Goal: Check status: Check status

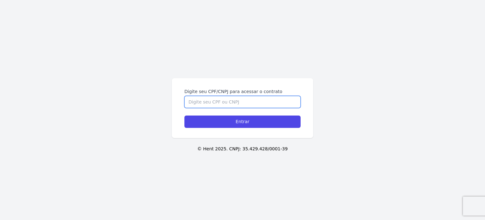
click at [197, 99] on input "Digite seu CPF/CNPJ para acessar o contrato" at bounding box center [243, 102] width 116 height 12
click at [144, 154] on div "Digite seu CPF/CNPJ para acessar o contrato Entrar © Hent 2025. CNPJ: 35.429.42…" at bounding box center [242, 110] width 485 height 220
click at [203, 105] on input "Digite seu CPF/CNPJ para acessar o contrato" at bounding box center [243, 102] width 116 height 12
paste input "43681039801"
type input "43681039801"
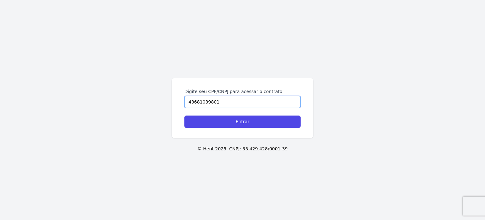
click at [185, 115] on input "Entrar" at bounding box center [243, 121] width 116 height 12
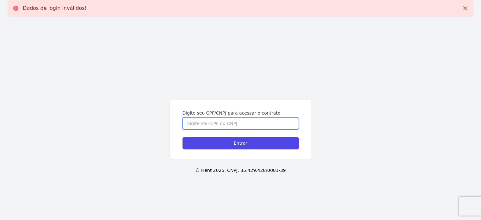
click at [190, 125] on input "Digite seu CPF/CNPJ para acessar o contrato" at bounding box center [240, 123] width 116 height 12
paste input "43681039801"
click at [186, 125] on input "43681039801" at bounding box center [240, 123] width 116 height 12
type input "43681039801"
click at [182, 137] on input "Entrar" at bounding box center [240, 143] width 116 height 12
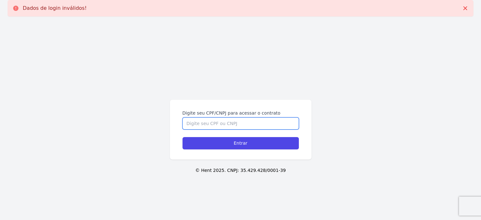
click at [213, 121] on input "Digite seu CPF/CNPJ para acessar o contrato" at bounding box center [240, 123] width 116 height 12
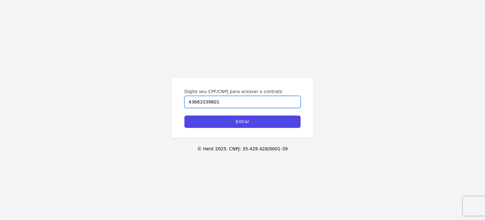
type input "43681039801"
click at [185, 115] on input "Entrar" at bounding box center [243, 121] width 116 height 12
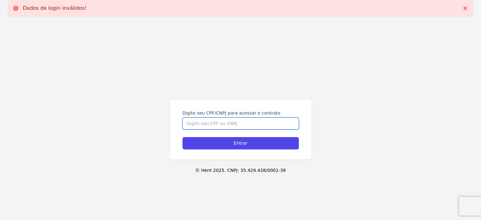
click at [212, 126] on input "Digite seu CPF/CNPJ para acessar o contrato" at bounding box center [240, 123] width 116 height 12
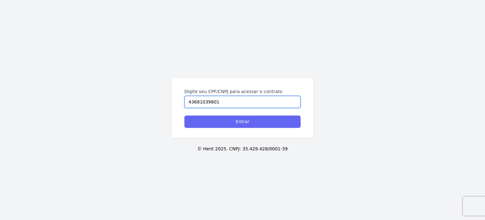
type input "43681039801"
click at [217, 124] on input "Entrar" at bounding box center [243, 121] width 116 height 12
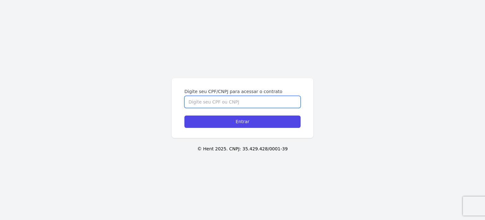
click at [229, 104] on input "Digite seu CPF/CNPJ para acessar o contrato" at bounding box center [243, 102] width 116 height 12
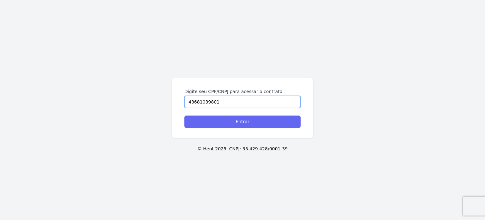
type input "43681039801"
click at [225, 120] on input "Entrar" at bounding box center [243, 121] width 116 height 12
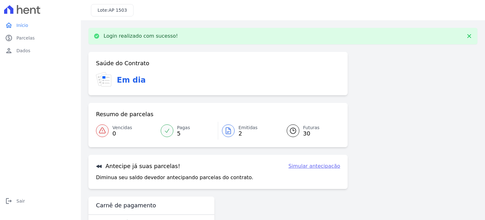
click at [241, 131] on span "2" at bounding box center [248, 133] width 19 height 5
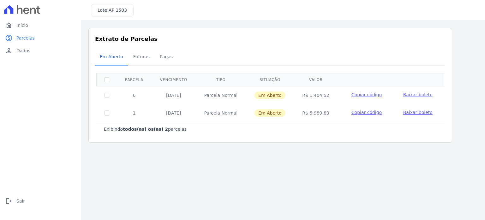
click at [305, 167] on main "Listagem de parcelas Baixar PDF Extrato de Parcelas Em [GEOGRAPHIC_DATA] Futura…" at bounding box center [283, 119] width 405 height 199
drag, startPoint x: 309, startPoint y: 94, endPoint x: 327, endPoint y: 95, distance: 18.0
click at [327, 95] on td "R$ 1.404,52" at bounding box center [316, 95] width 44 height 18
copy td "1.404,52"
drag, startPoint x: 199, startPoint y: 94, endPoint x: 228, endPoint y: 96, distance: 29.1
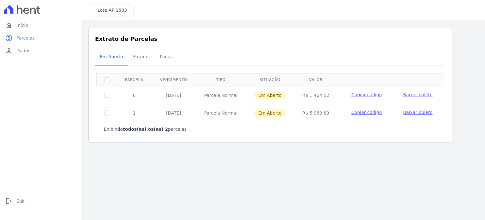
click at [228, 96] on td "Parcela Normal" at bounding box center [221, 95] width 51 height 18
click at [420, 93] on span "Baixar boleto" at bounding box center [418, 94] width 29 height 5
click at [141, 58] on span "Futuras" at bounding box center [142, 56] width 24 height 13
click at [159, 58] on span "Pagas" at bounding box center [166, 56] width 21 height 13
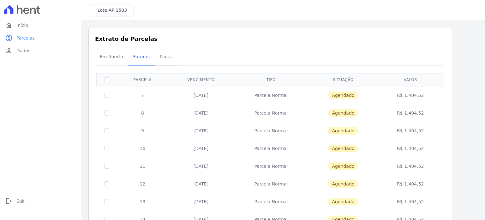
click at [167, 59] on span "Pagas" at bounding box center [166, 56] width 21 height 13
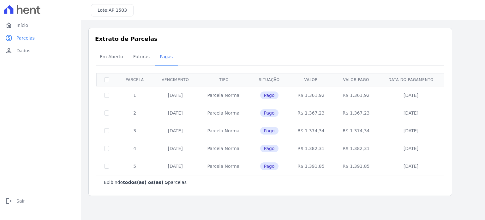
click at [269, 167] on span "Pago" at bounding box center [269, 166] width 18 height 8
drag, startPoint x: 178, startPoint y: 171, endPoint x: 229, endPoint y: 173, distance: 51.3
click at [178, 171] on td "20/08/2025" at bounding box center [176, 166] width 46 height 18
drag, startPoint x: 229, startPoint y: 173, endPoint x: 258, endPoint y: 172, distance: 29.4
click at [233, 173] on td "Parcela Normal" at bounding box center [224, 166] width 52 height 18
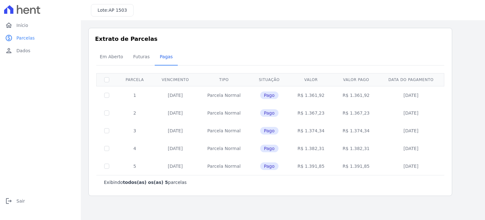
drag, startPoint x: 258, startPoint y: 172, endPoint x: 268, endPoint y: 171, distance: 9.5
click at [259, 172] on td "Pago" at bounding box center [269, 166] width 39 height 18
click at [273, 171] on td "Pago" at bounding box center [269, 166] width 39 height 18
click at [276, 171] on td "Pago" at bounding box center [269, 166] width 39 height 18
click at [276, 169] on span "Pago" at bounding box center [269, 166] width 18 height 8
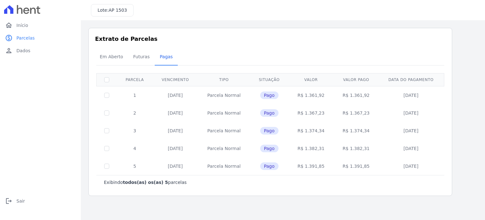
click at [271, 166] on span "Pago" at bounding box center [269, 166] width 18 height 8
click at [272, 166] on span "Pago" at bounding box center [269, 166] width 18 height 8
click at [285, 166] on td "Pago" at bounding box center [269, 166] width 39 height 18
click at [288, 166] on td "Pago" at bounding box center [269, 166] width 39 height 18
click at [291, 166] on td "R$ 1.391,85" at bounding box center [311, 166] width 45 height 18
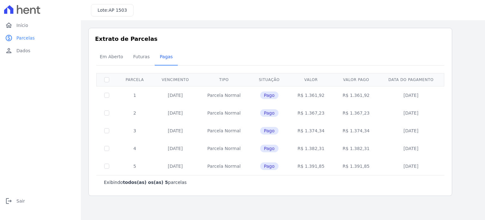
drag, startPoint x: 295, startPoint y: 167, endPoint x: 264, endPoint y: 160, distance: 32.7
click at [295, 167] on td "R$ 1.391,85" at bounding box center [311, 166] width 45 height 18
click at [117, 57] on span "Em Aberto" at bounding box center [111, 56] width 31 height 13
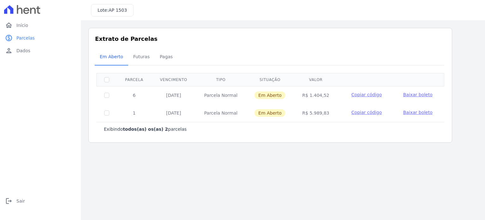
click at [414, 112] on span "Baixar boleto" at bounding box center [418, 112] width 29 height 5
click at [141, 59] on span "Futuras" at bounding box center [142, 56] width 24 height 13
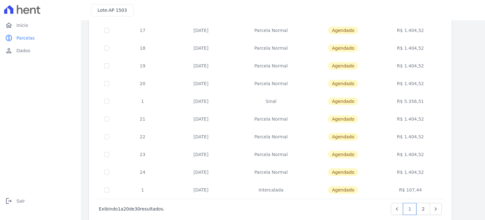
scroll to position [253, 0]
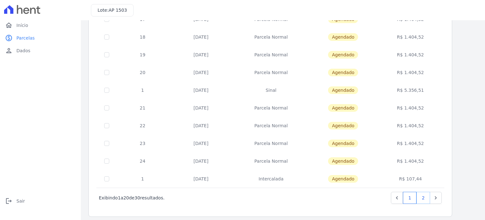
click at [420, 197] on link "2" at bounding box center [424, 198] width 14 height 12
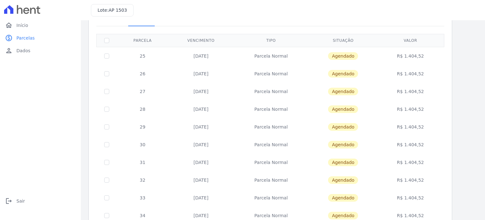
scroll to position [79, 0]
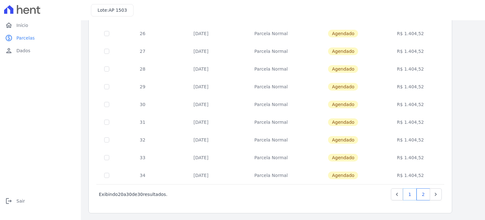
click at [411, 194] on link "1" at bounding box center [410, 194] width 14 height 12
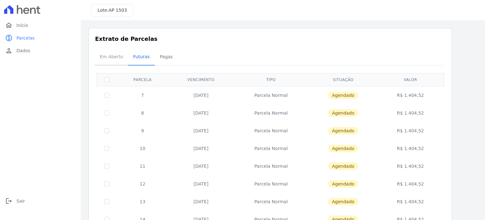
click at [122, 57] on span "Em Aberto" at bounding box center [111, 56] width 31 height 13
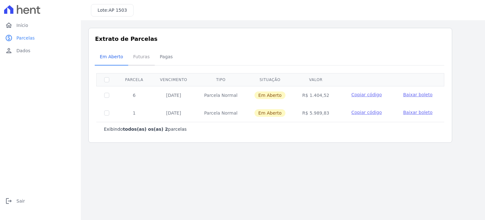
click at [142, 59] on span "Futuras" at bounding box center [142, 56] width 24 height 13
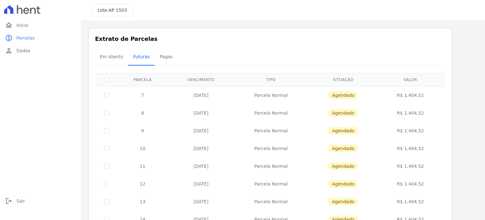
click at [142, 59] on span "Futuras" at bounding box center [142, 56] width 24 height 13
click at [161, 59] on span "Pagas" at bounding box center [166, 56] width 21 height 13
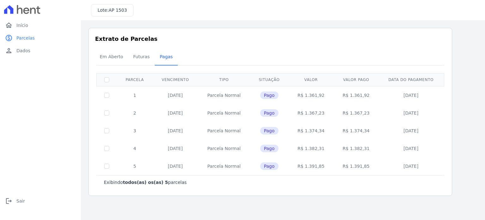
drag, startPoint x: 178, startPoint y: 150, endPoint x: 201, endPoint y: 151, distance: 22.5
click at [198, 151] on td "20/07/2025" at bounding box center [176, 148] width 46 height 18
drag, startPoint x: 205, startPoint y: 152, endPoint x: 219, endPoint y: 151, distance: 13.9
click at [206, 151] on td "Parcela Normal" at bounding box center [224, 148] width 52 height 18
drag, startPoint x: 220, startPoint y: 151, endPoint x: 249, endPoint y: 149, distance: 29.5
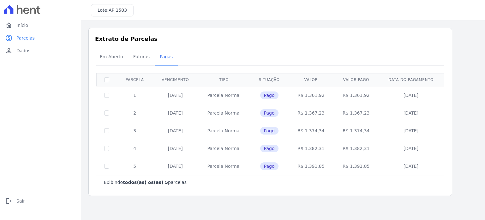
click at [225, 150] on td "Parcela Normal" at bounding box center [224, 148] width 52 height 18
drag, startPoint x: 249, startPoint y: 149, endPoint x: 268, endPoint y: 148, distance: 19.3
click at [250, 149] on td "Parcela Normal" at bounding box center [224, 148] width 52 height 18
click at [275, 148] on span "Pago" at bounding box center [269, 148] width 18 height 8
click at [270, 149] on span "Pago" at bounding box center [269, 148] width 18 height 8
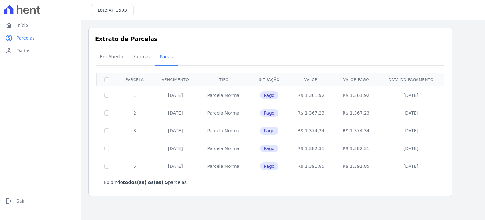
drag, startPoint x: 270, startPoint y: 149, endPoint x: 277, endPoint y: 149, distance: 7.0
click at [274, 149] on span "Pago" at bounding box center [269, 148] width 18 height 8
drag, startPoint x: 313, startPoint y: 149, endPoint x: 341, endPoint y: 144, distance: 28.5
click at [318, 148] on td "R$ 1.382,31" at bounding box center [311, 148] width 45 height 18
drag, startPoint x: 341, startPoint y: 144, endPoint x: 363, endPoint y: 142, distance: 22.3
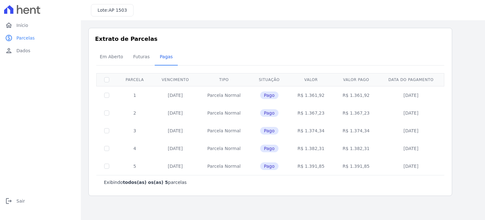
click at [345, 144] on td "R$ 1.382,31" at bounding box center [356, 148] width 45 height 18
drag, startPoint x: 366, startPoint y: 142, endPoint x: 386, endPoint y: 142, distance: 20.2
click at [369, 142] on td "R$ 1.382,31" at bounding box center [356, 148] width 45 height 18
drag, startPoint x: 386, startPoint y: 142, endPoint x: 411, endPoint y: 143, distance: 24.7
click at [388, 142] on td "17/07/2025" at bounding box center [411, 148] width 65 height 18
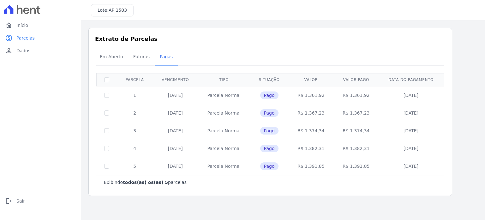
drag, startPoint x: 411, startPoint y: 143, endPoint x: 416, endPoint y: 143, distance: 5.4
click at [411, 143] on td "17/07/2025" at bounding box center [411, 148] width 65 height 18
click at [430, 145] on td "17/07/2025" at bounding box center [411, 148] width 65 height 18
drag, startPoint x: 412, startPoint y: 148, endPoint x: 109, endPoint y: 148, distance: 303.1
click at [109, 148] on tr "4 20/07/2025 Parcela Normal Pago R$ 1.382,31 R$ 1.382,31 17/07/2025" at bounding box center [271, 148] width 348 height 18
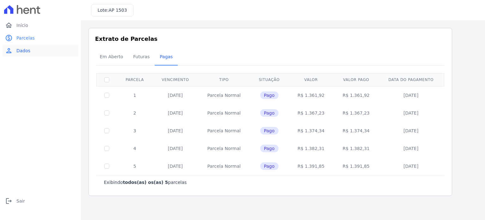
click at [22, 54] on link "person Dados" at bounding box center [41, 50] width 76 height 13
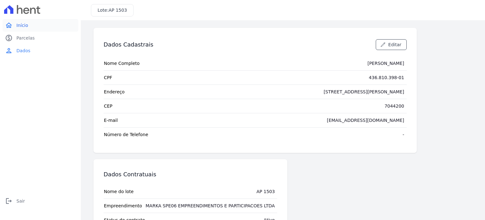
click at [24, 20] on link "home Início" at bounding box center [41, 25] width 76 height 13
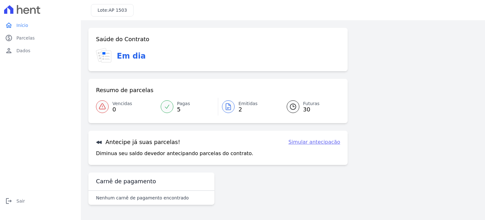
click at [174, 108] on link "Pagas 5" at bounding box center [187, 107] width 61 height 18
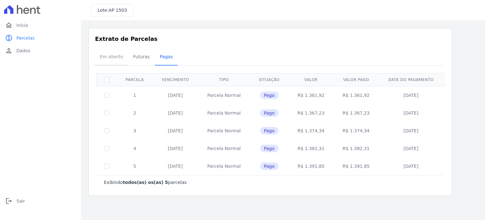
click at [119, 63] on link "Em Aberto" at bounding box center [111, 57] width 33 height 16
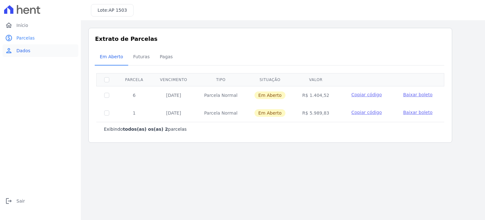
click at [32, 48] on link "person Dados" at bounding box center [41, 50] width 76 height 13
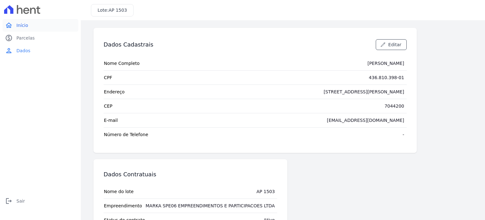
click at [32, 27] on link "home Início" at bounding box center [41, 25] width 76 height 13
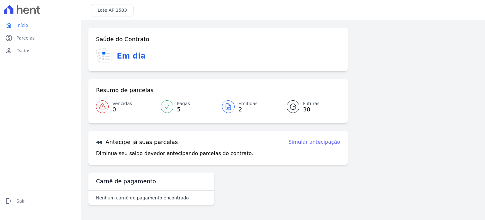
click at [305, 107] on span "30" at bounding box center [311, 109] width 16 height 5
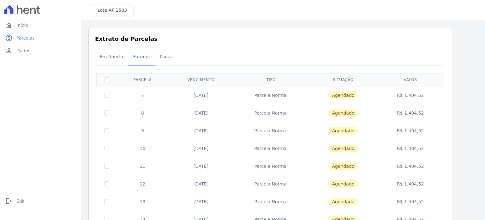
drag, startPoint x: 423, startPoint y: 131, endPoint x: 407, endPoint y: 90, distance: 44.0
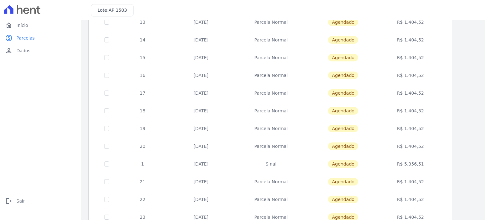
scroll to position [190, 0]
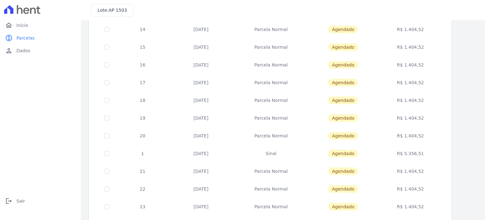
drag, startPoint x: 421, startPoint y: 151, endPoint x: 399, endPoint y: 151, distance: 21.2
click at [399, 151] on td "R$ 5.356,51" at bounding box center [410, 153] width 65 height 18
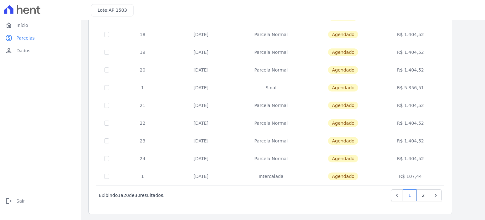
scroll to position [256, 0]
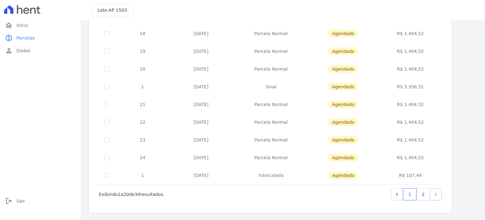
click at [435, 192] on icon "Next" at bounding box center [436, 194] width 6 height 6
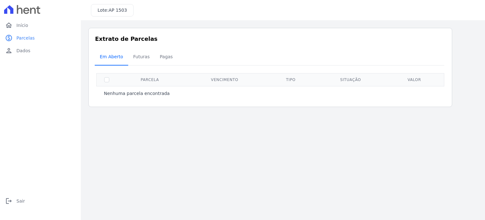
click at [104, 58] on span "Em Aberto" at bounding box center [111, 56] width 31 height 13
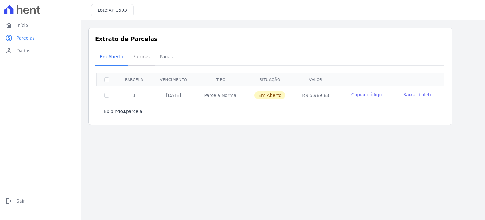
click at [143, 61] on span "Futuras" at bounding box center [142, 56] width 24 height 13
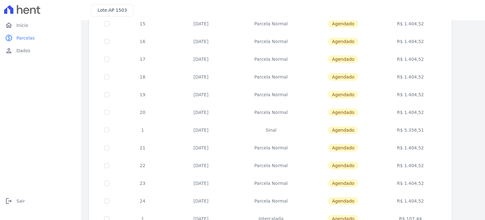
scroll to position [256, 0]
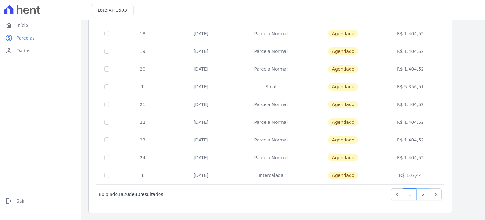
click at [425, 193] on link "2" at bounding box center [424, 194] width 14 height 12
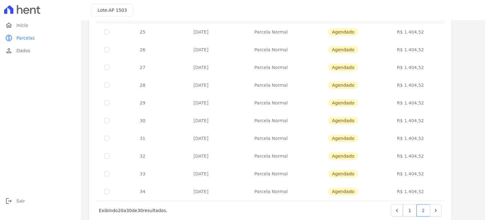
scroll to position [79, 0]
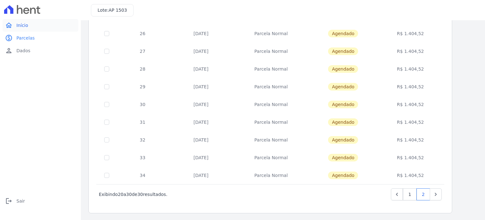
click at [23, 26] on span "Início" at bounding box center [22, 25] width 12 height 6
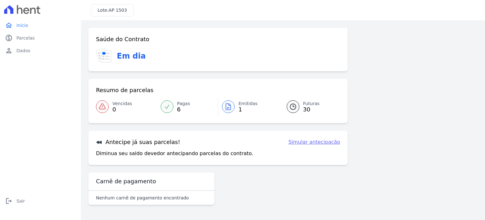
click at [247, 106] on span "Emitidas" at bounding box center [248, 103] width 19 height 7
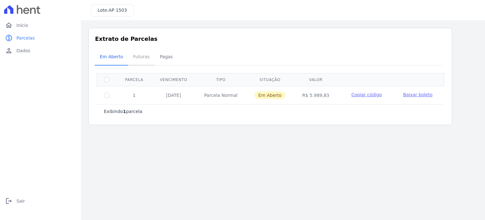
click at [137, 56] on span "Futuras" at bounding box center [142, 56] width 24 height 13
